Goal: Download file/media

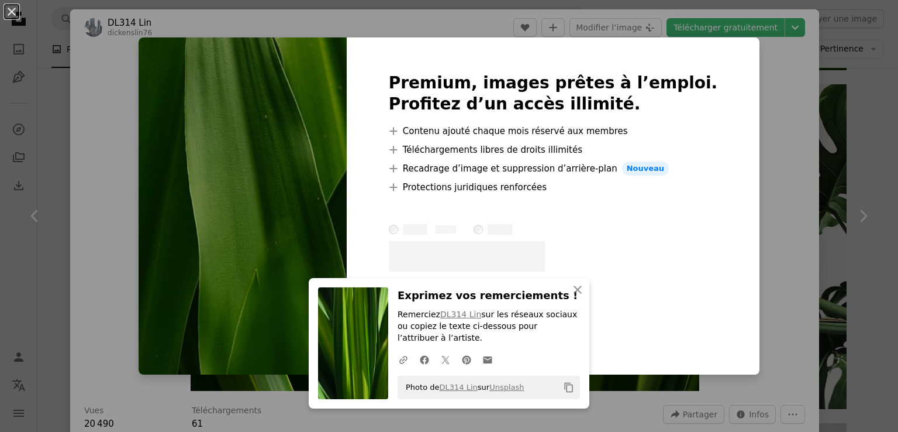
scroll to position [1053, 0]
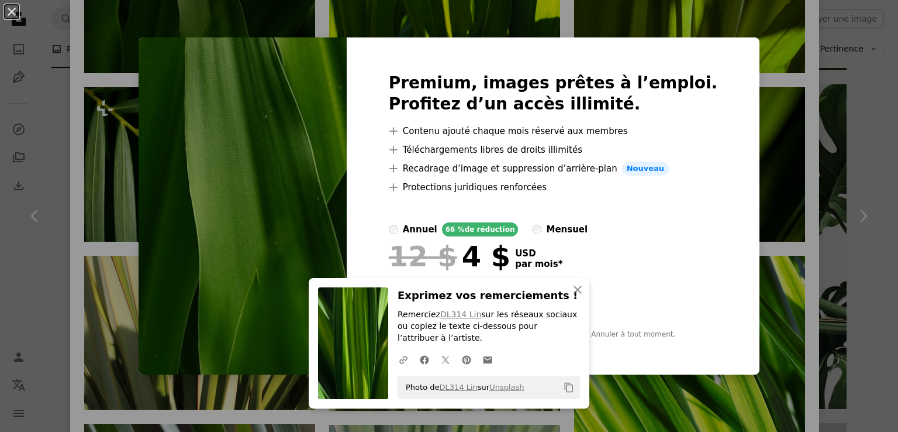
click at [212, 22] on div "An X shape Premium, images prêtes à l’emploi. Profitez d’un accès illimité. A p…" at bounding box center [449, 216] width 898 height 432
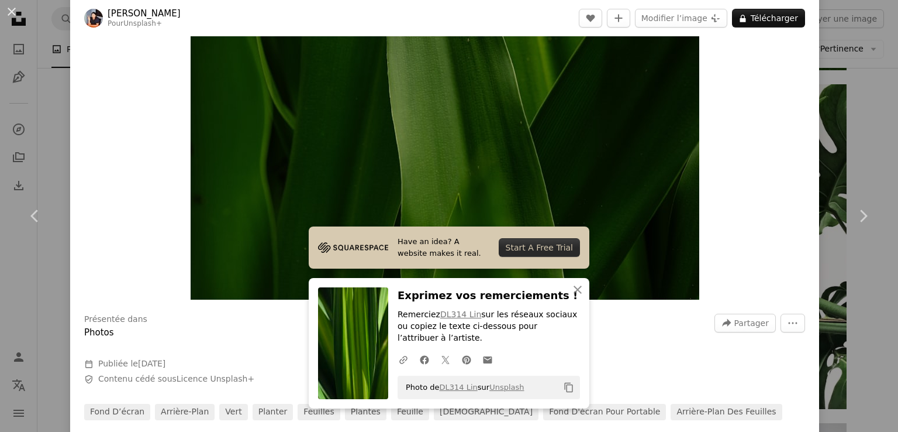
scroll to position [58, 0]
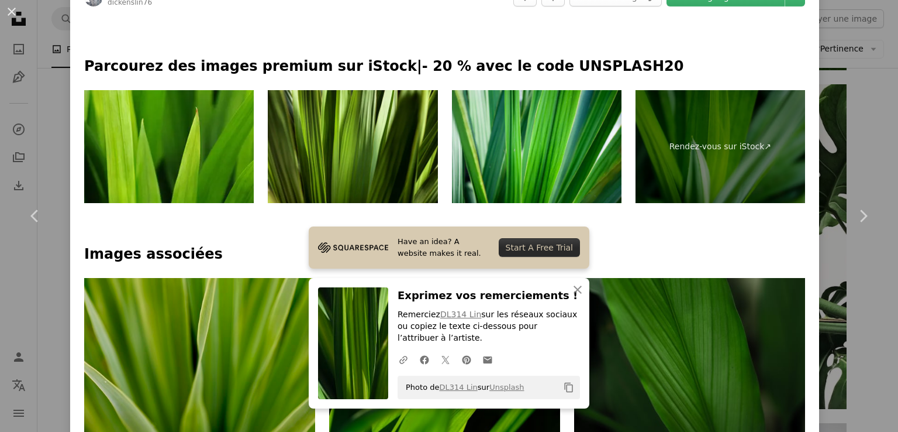
scroll to position [819, 0]
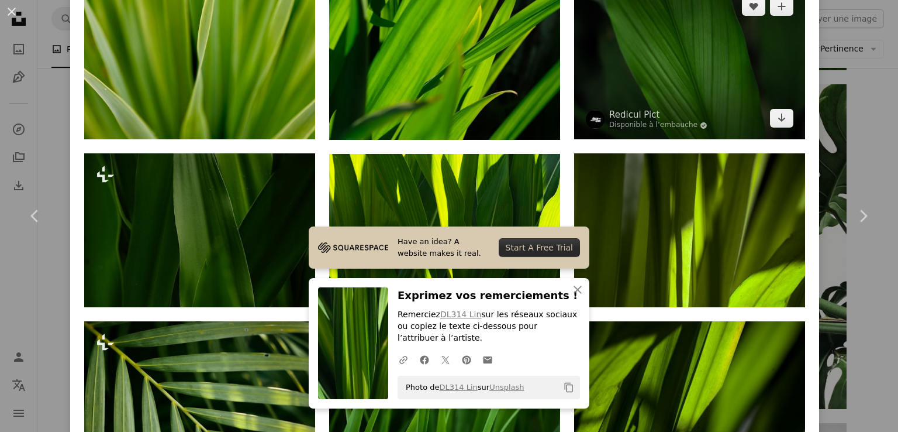
click at [669, 68] on img at bounding box center [689, 62] width 231 height 154
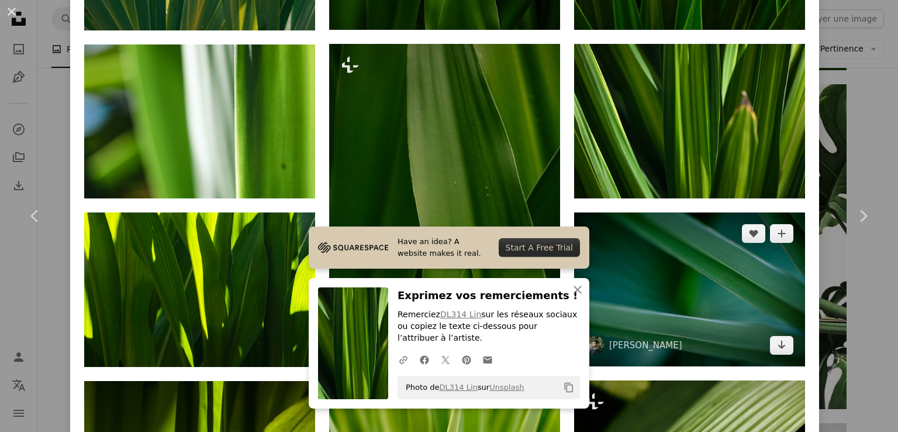
scroll to position [994, 0]
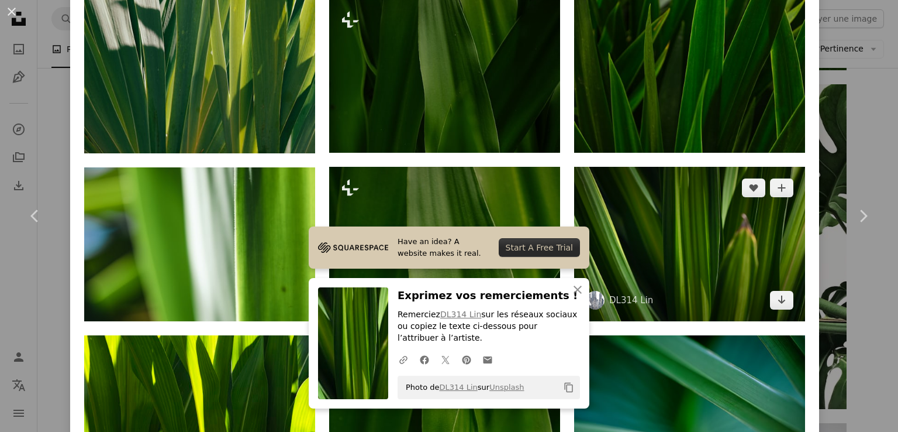
click at [662, 214] on img at bounding box center [689, 244] width 231 height 154
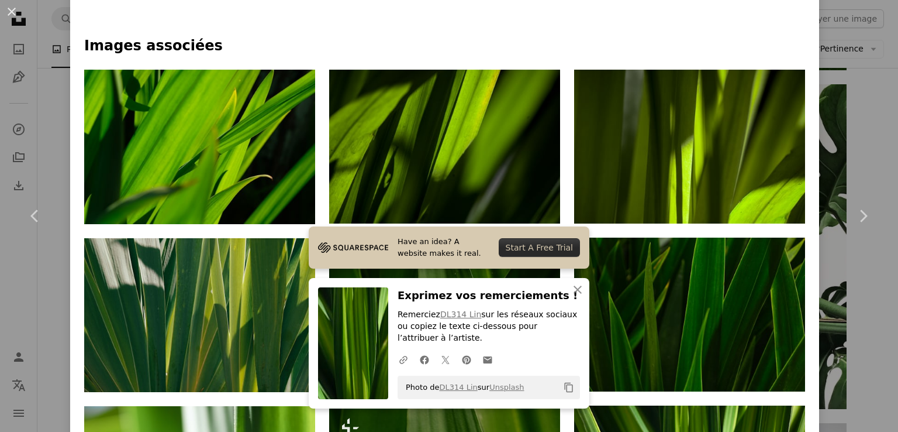
scroll to position [760, 0]
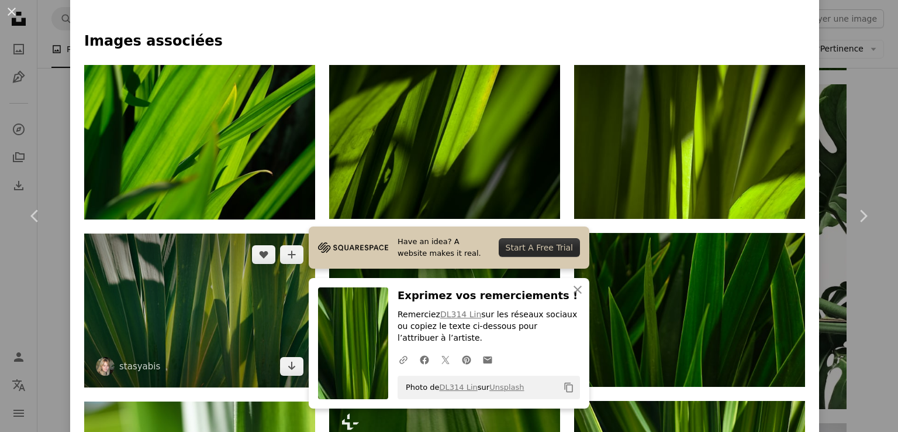
click at [243, 305] on img at bounding box center [199, 310] width 231 height 154
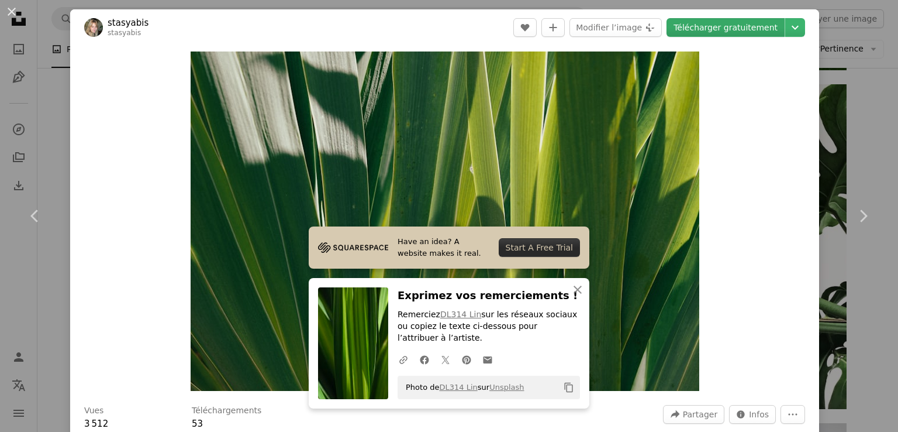
drag, startPoint x: 427, startPoint y: 157, endPoint x: 754, endPoint y: 26, distance: 352.5
click at [754, 26] on link "Télécharger gratuitement" at bounding box center [726, 27] width 118 height 19
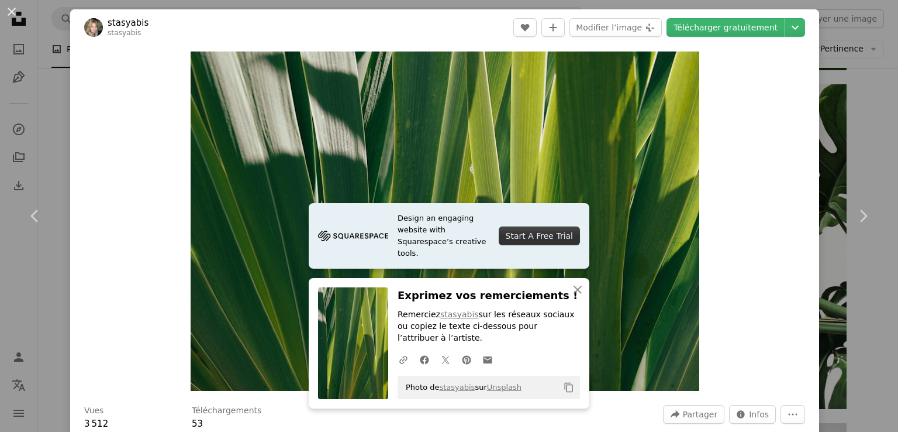
click at [63, 123] on div "An X shape Chevron left Chevron right stasyabis stasyabis A heart A plus sign M…" at bounding box center [449, 216] width 898 height 432
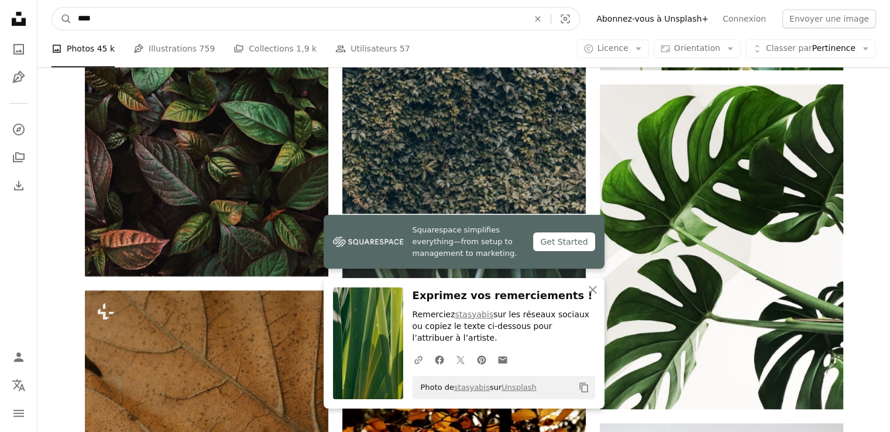
click at [398, 12] on input "****" at bounding box center [298, 19] width 453 height 22
type input "**********"
click button "A magnifying glass" at bounding box center [62, 19] width 20 height 22
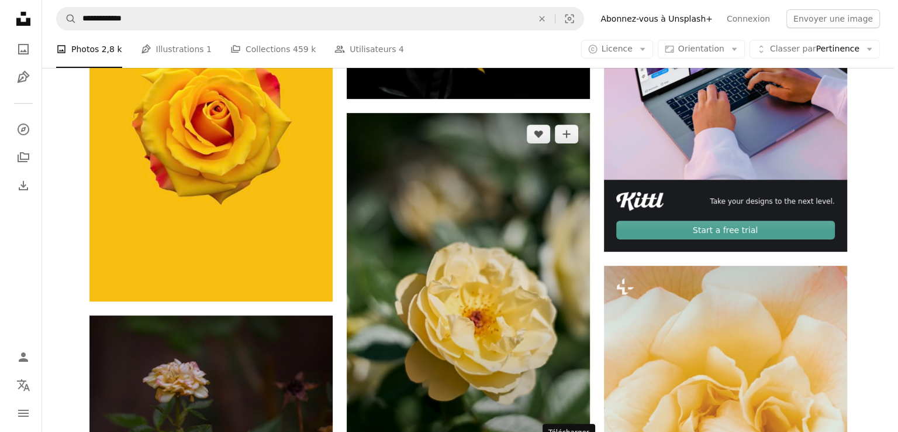
scroll to position [351, 0]
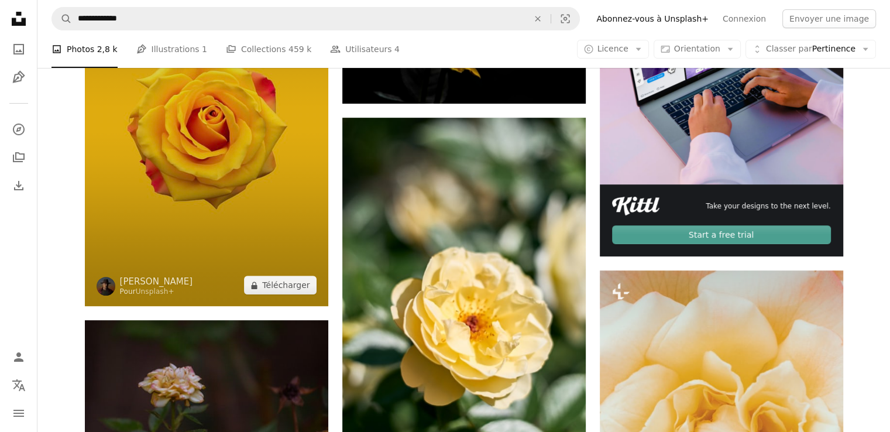
click at [218, 213] on img at bounding box center [206, 123] width 243 height 365
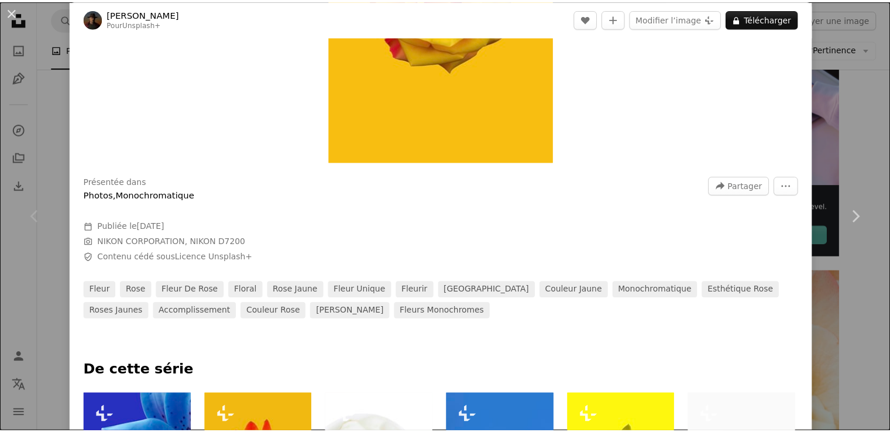
scroll to position [234, 0]
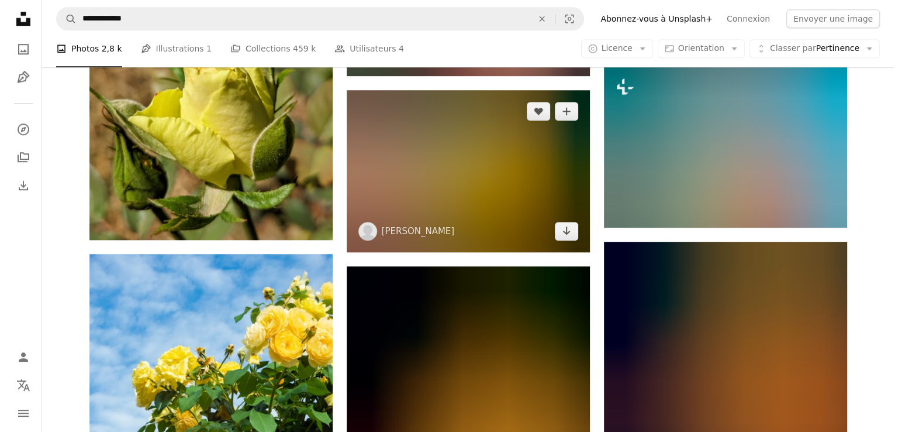
scroll to position [936, 0]
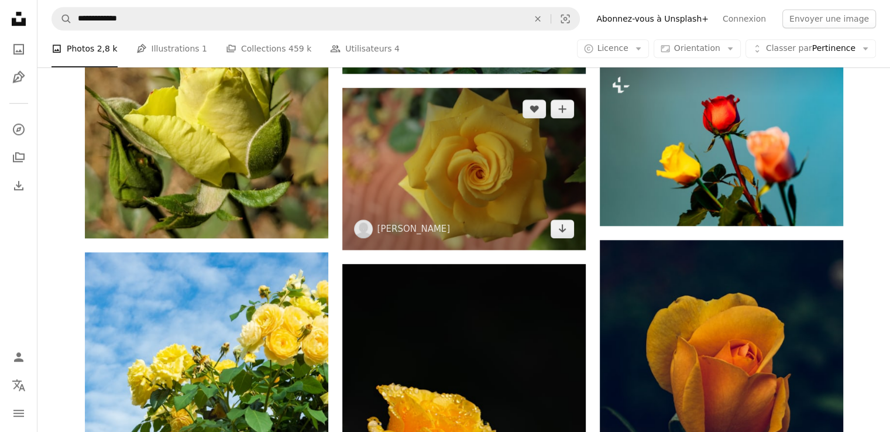
click at [480, 176] on img at bounding box center [463, 169] width 243 height 162
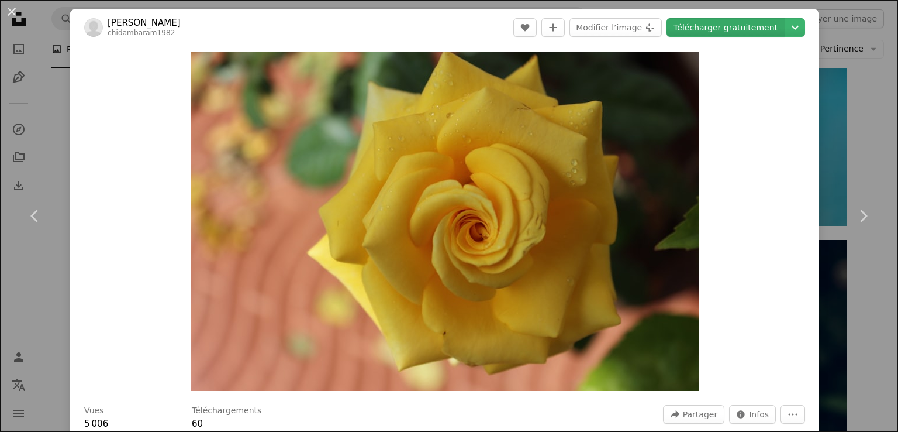
click at [737, 30] on link "Télécharger gratuitement" at bounding box center [726, 27] width 118 height 19
